Goal: Find specific page/section

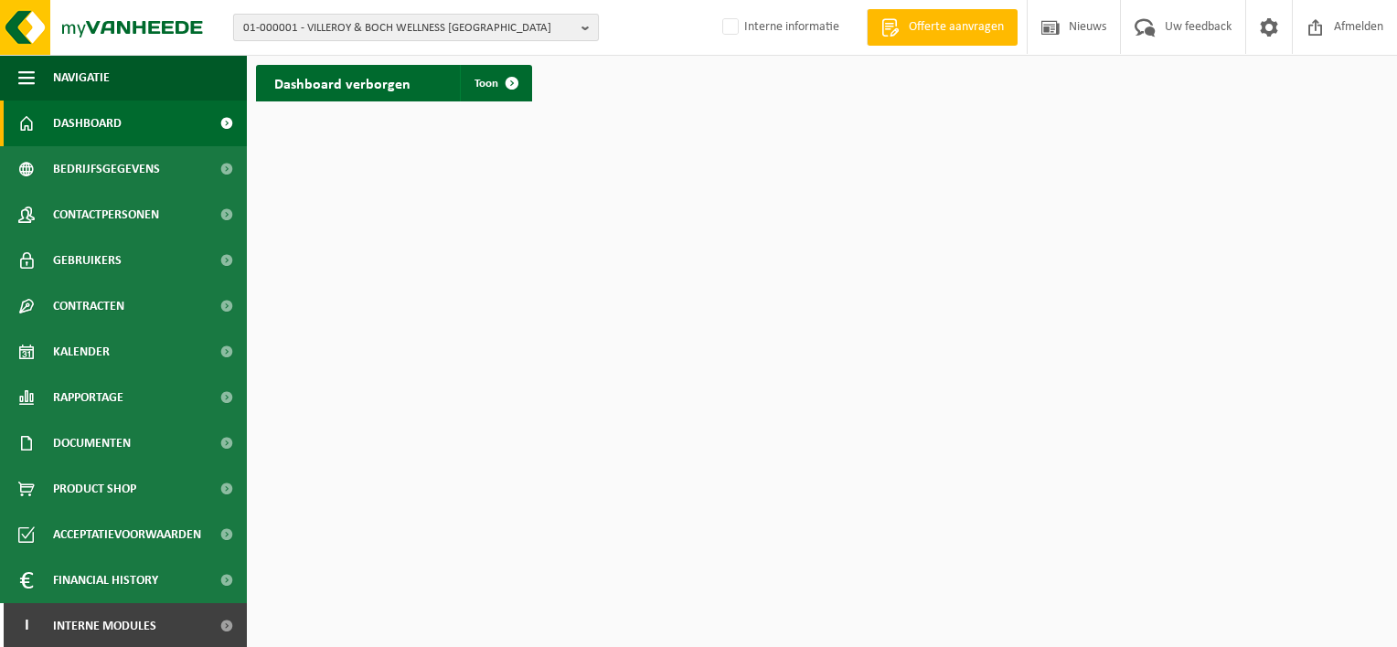
click at [446, 23] on span "01-000001 - VILLEROY & BOCH WELLNESS [GEOGRAPHIC_DATA]" at bounding box center [408, 28] width 331 height 27
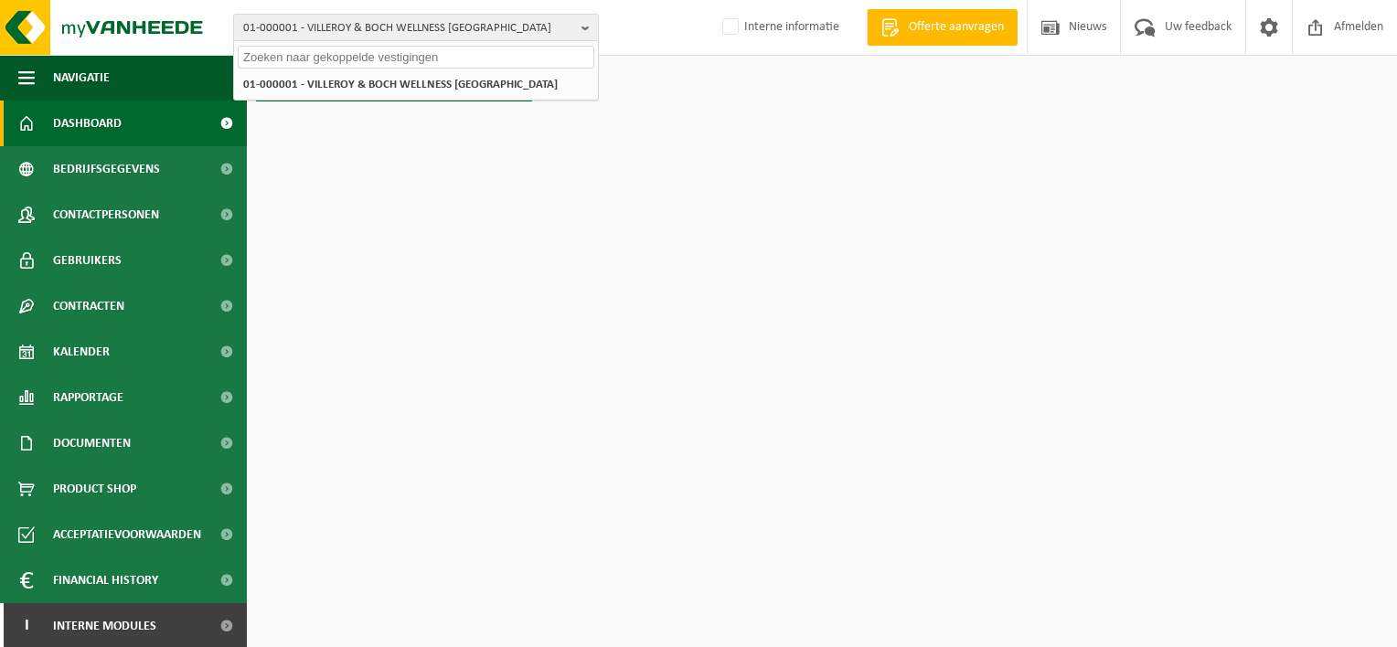
click at [388, 48] on input "text" at bounding box center [416, 57] width 356 height 23
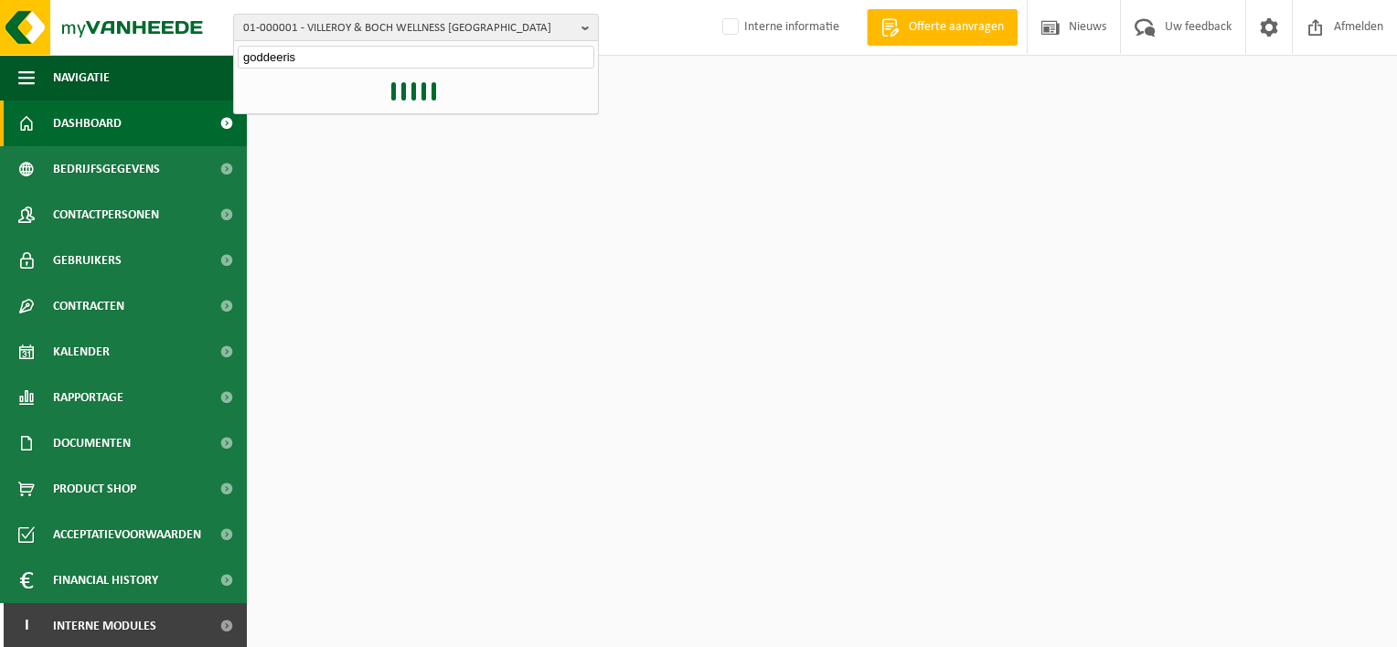
type input "goddeeris"
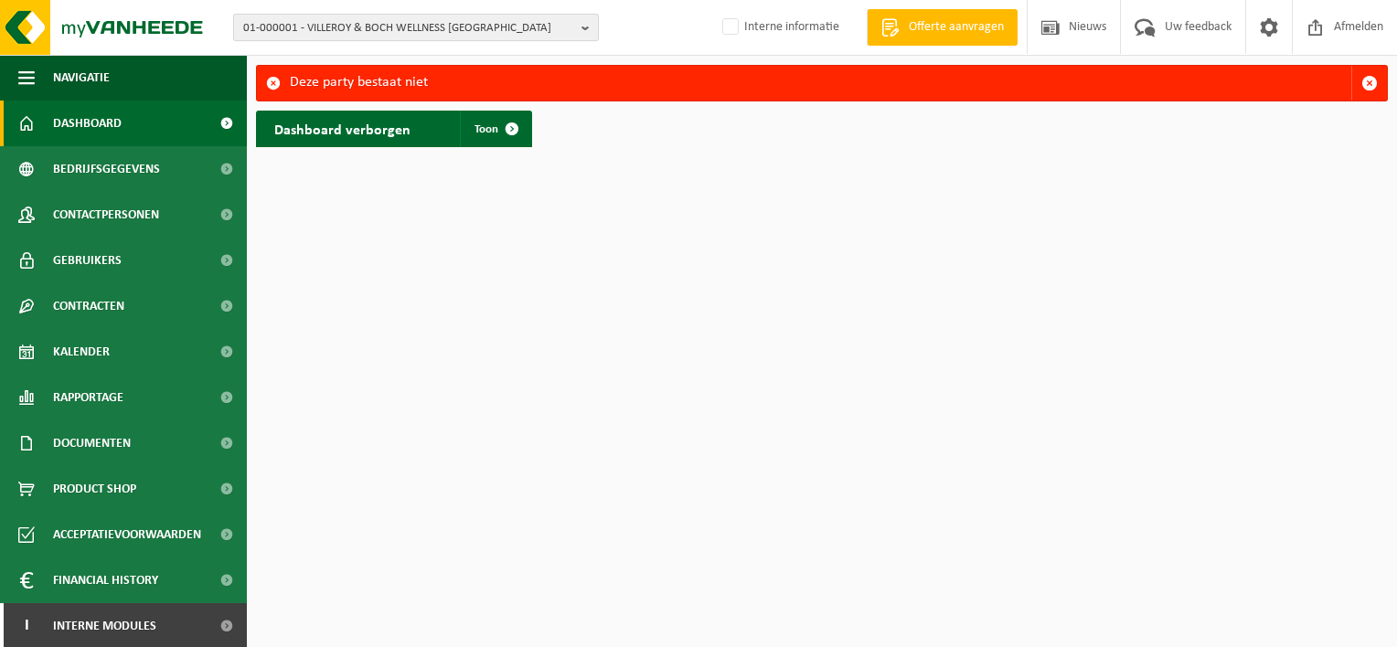
click at [476, 26] on span "01-000001 - VILLEROY & BOCH WELLNESS [GEOGRAPHIC_DATA]" at bounding box center [408, 28] width 331 height 27
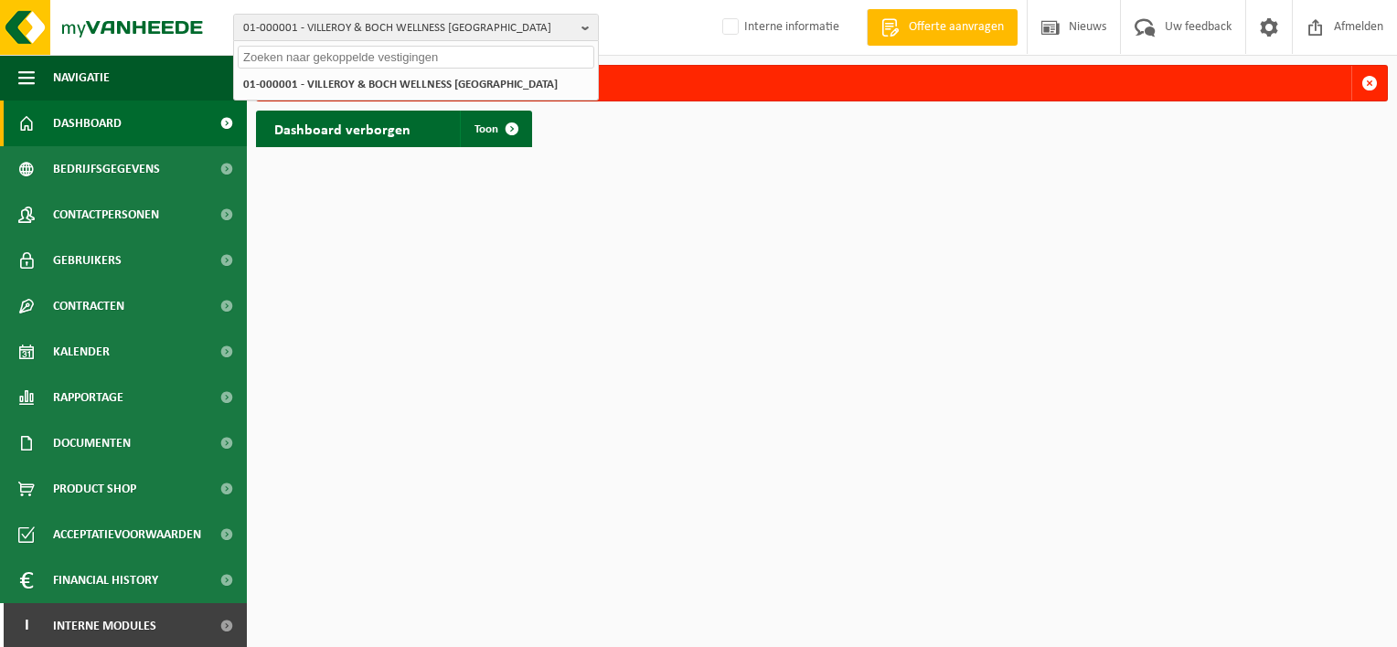
click at [389, 56] on input "text" at bounding box center [416, 57] width 356 height 23
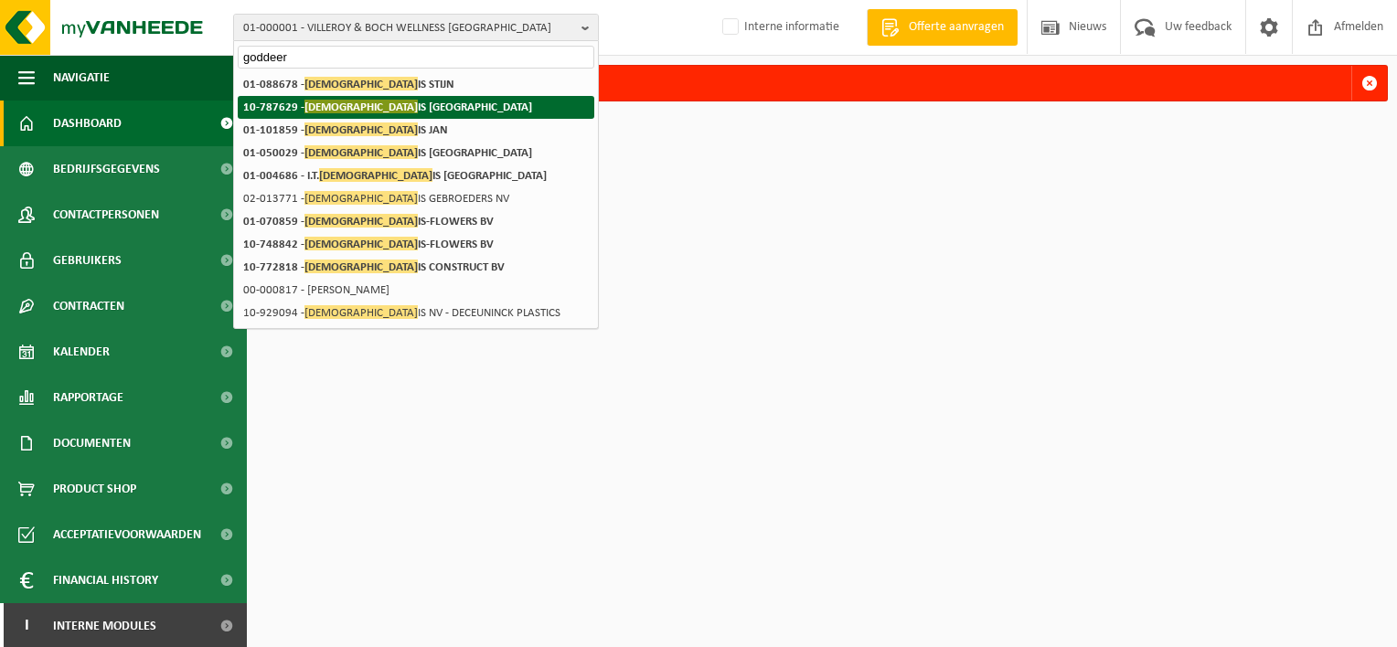
type input "goddeer"
click at [402, 113] on li "10-787629 - GODDEER IS NV" at bounding box center [416, 107] width 356 height 23
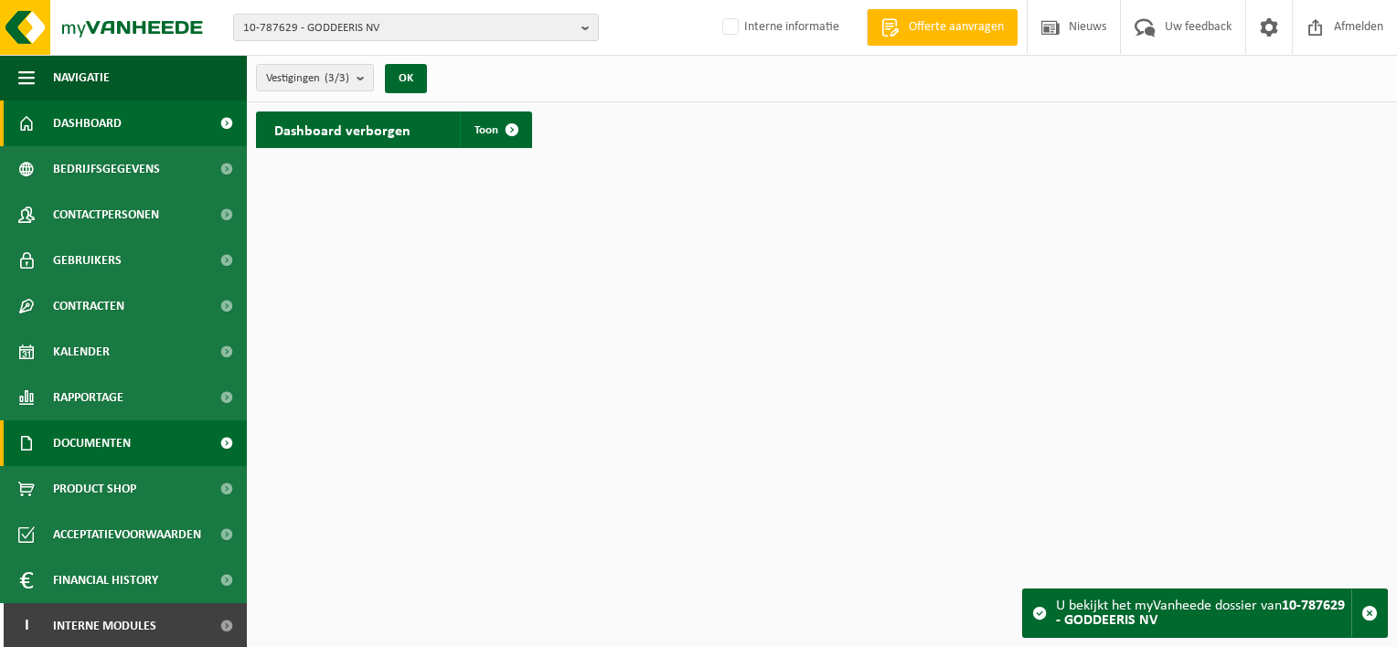
click at [117, 447] on span "Documenten" at bounding box center [92, 443] width 78 height 46
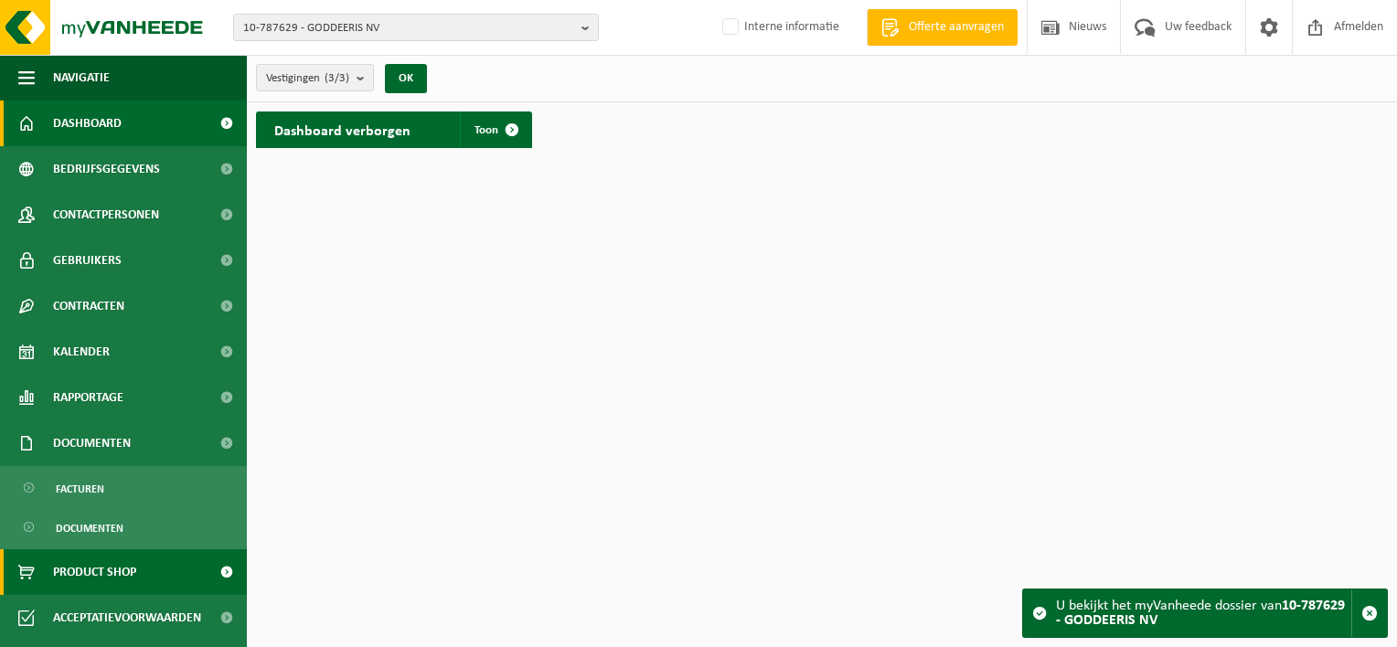
click at [80, 581] on span "Product Shop" at bounding box center [94, 572] width 83 height 46
